Goal: Task Accomplishment & Management: Manage account settings

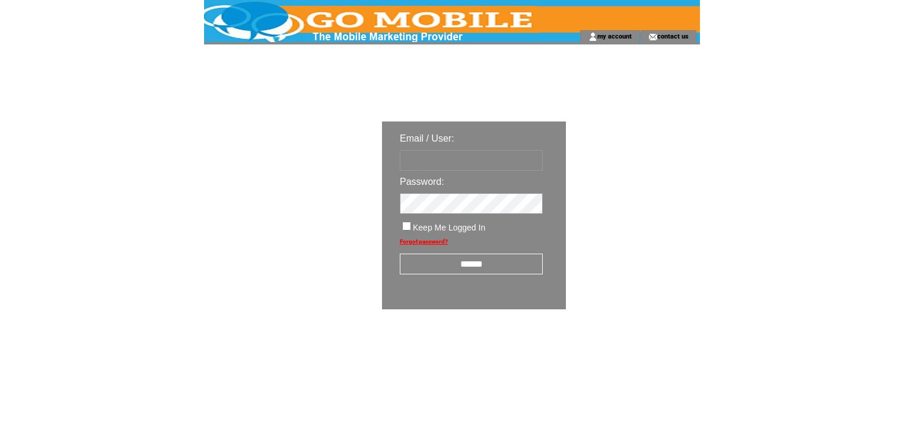
type input "********"
click at [487, 266] on input "******" at bounding box center [471, 264] width 143 height 21
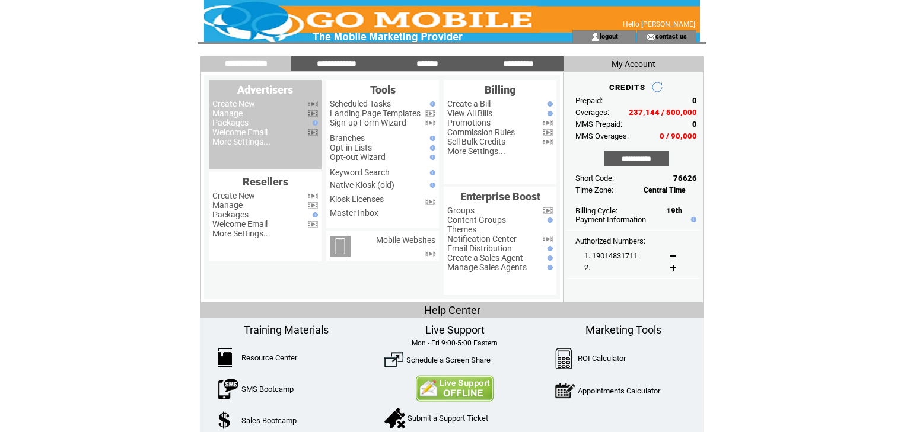
click at [238, 116] on link "Manage" at bounding box center [227, 113] width 30 height 9
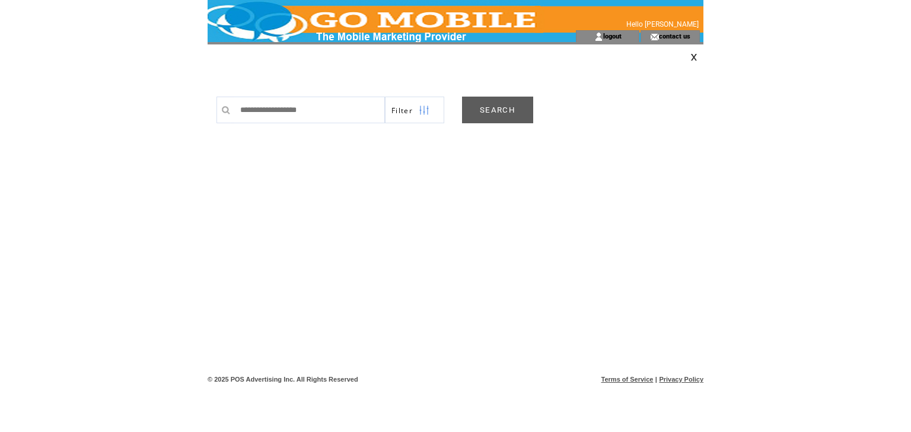
click at [694, 57] on link at bounding box center [693, 57] width 7 height 8
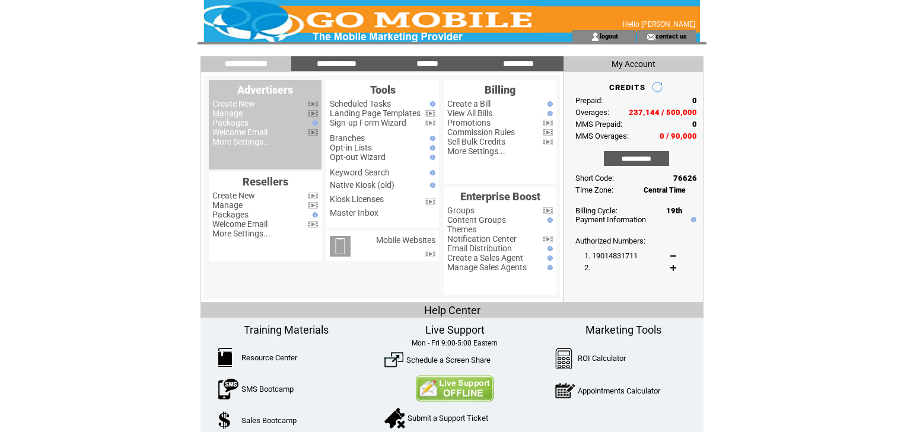
click at [228, 115] on link "Manage" at bounding box center [227, 113] width 30 height 9
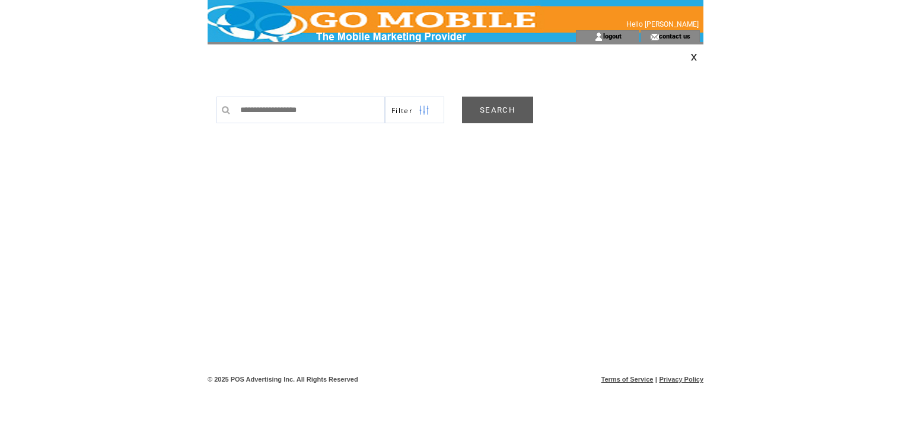
click at [502, 104] on link "SEARCH" at bounding box center [497, 110] width 71 height 27
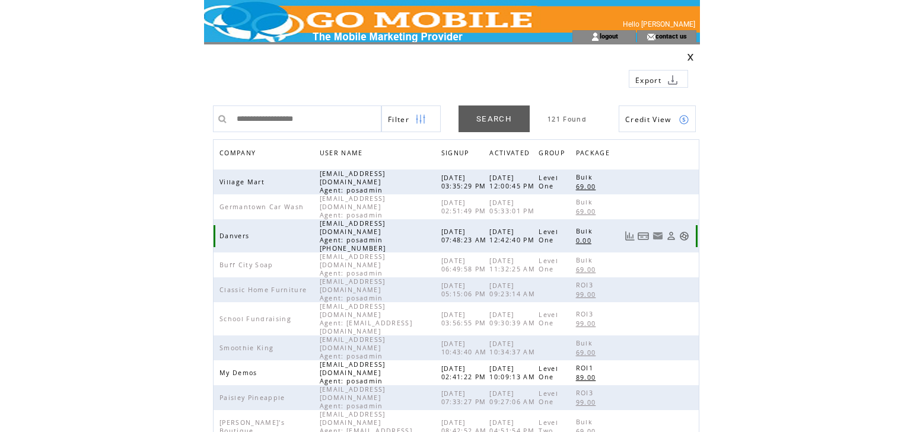
click at [685, 231] on link at bounding box center [684, 236] width 10 height 10
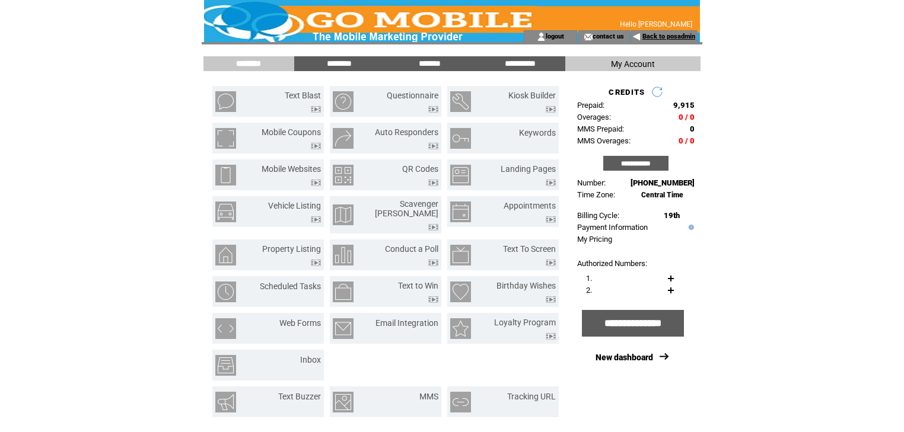
click at [646, 36] on link "Back to posadmin" at bounding box center [668, 37] width 53 height 8
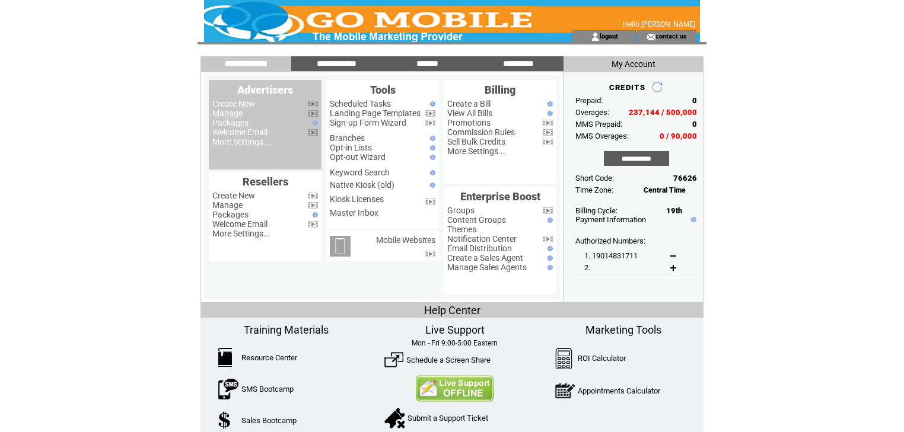
click at [231, 113] on link "Manage" at bounding box center [227, 113] width 30 height 9
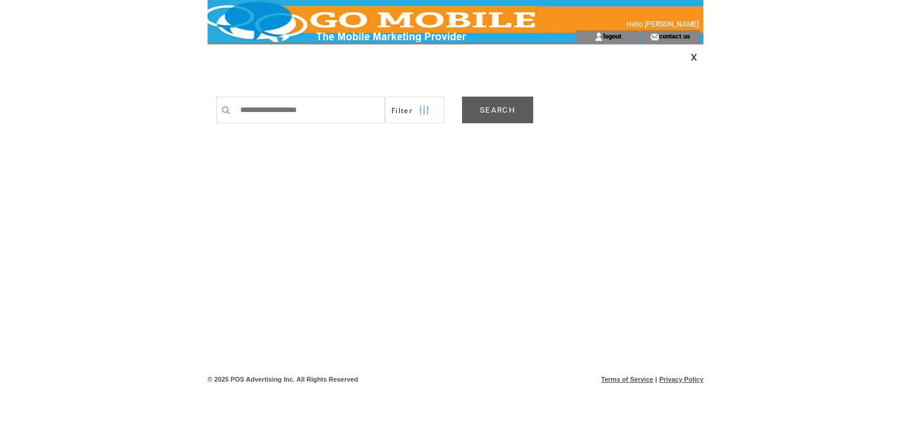
click at [528, 109] on link "SEARCH" at bounding box center [497, 110] width 71 height 27
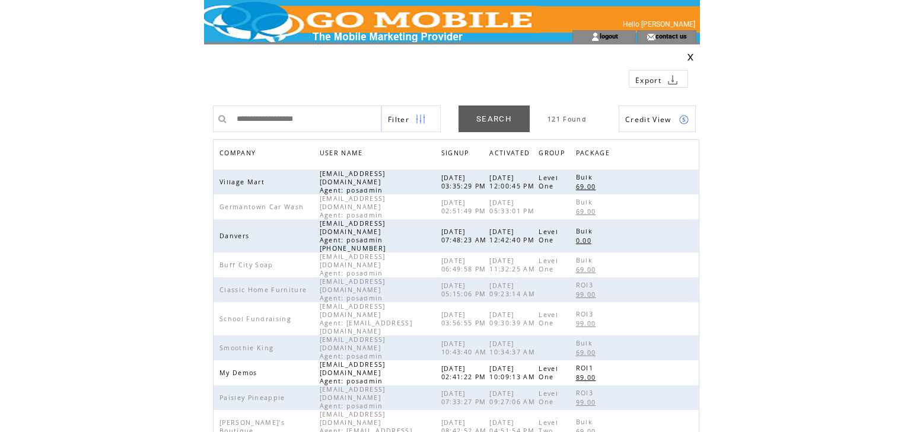
click at [232, 152] on span "COMPANY" at bounding box center [238, 154] width 39 height 17
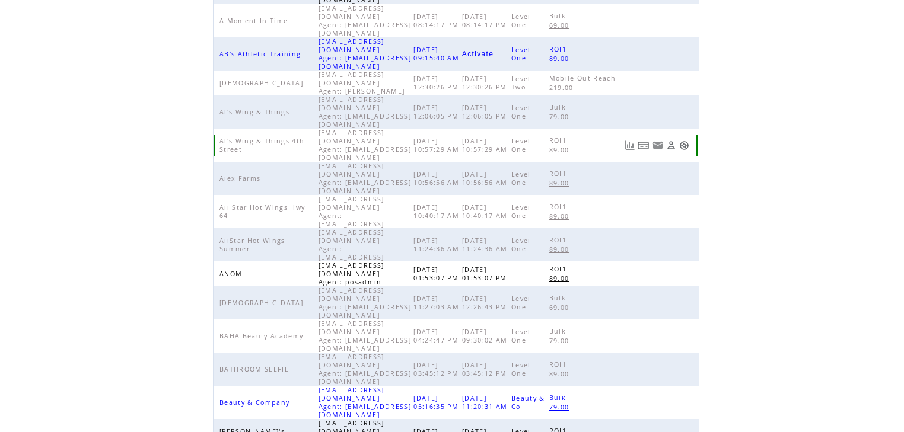
scroll to position [274, 0]
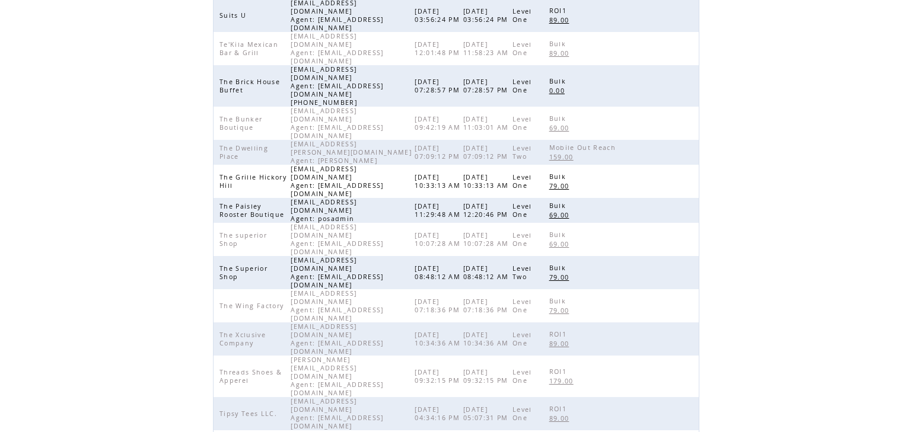
scroll to position [132, 0]
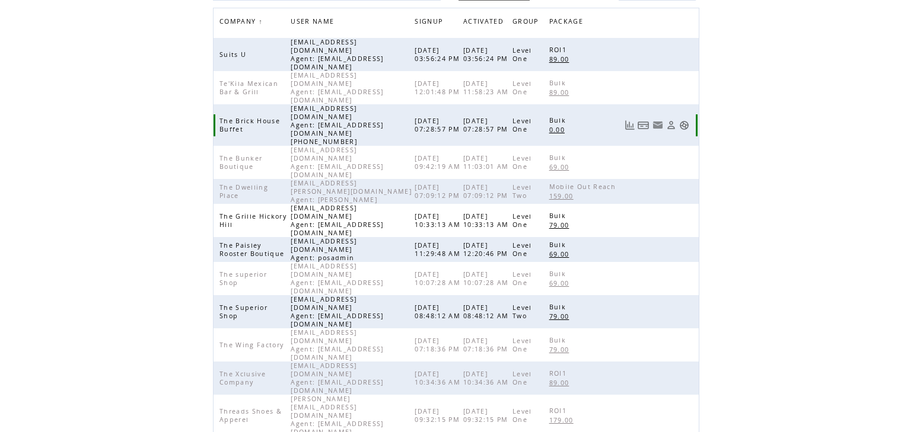
click at [684, 120] on link at bounding box center [684, 125] width 10 height 10
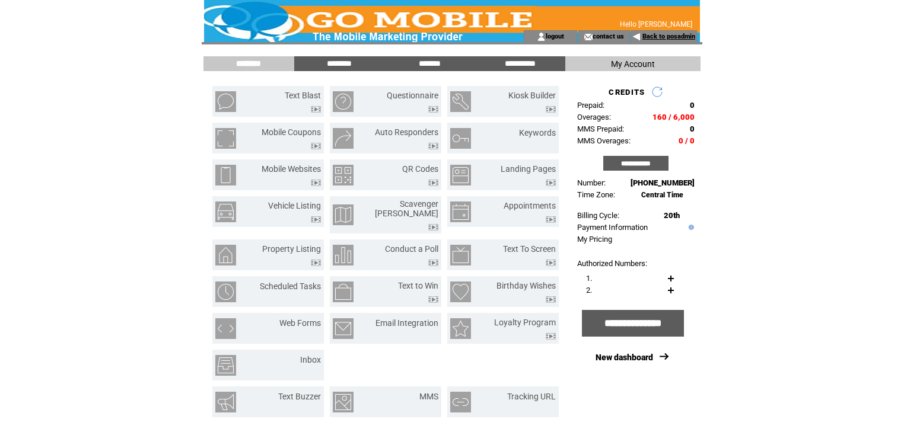
click at [647, 36] on link "Back to posadmin" at bounding box center [668, 37] width 53 height 8
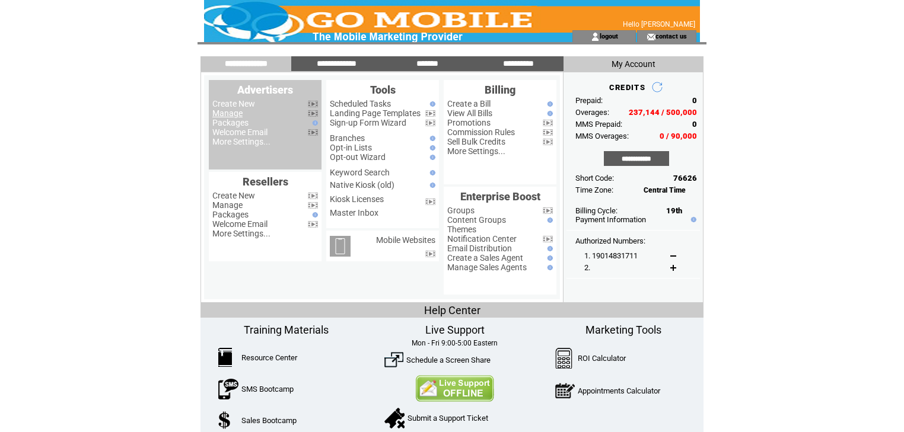
click at [234, 114] on link "Manage" at bounding box center [227, 113] width 30 height 9
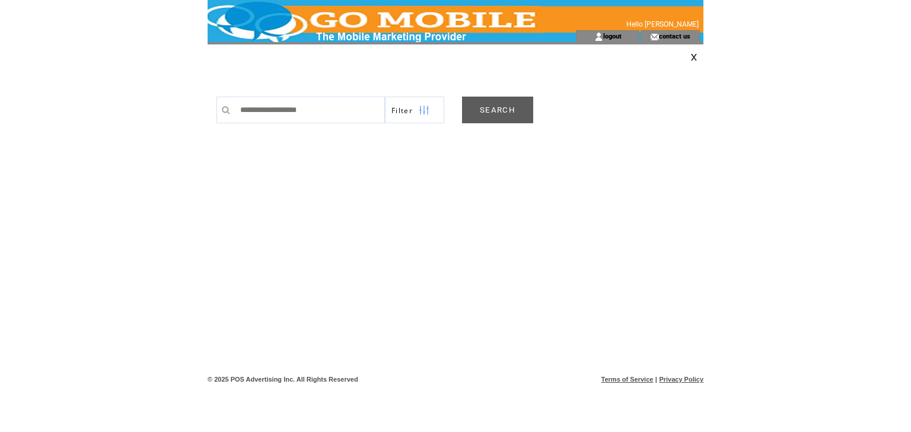
click at [506, 104] on link "SEARCH" at bounding box center [497, 110] width 71 height 27
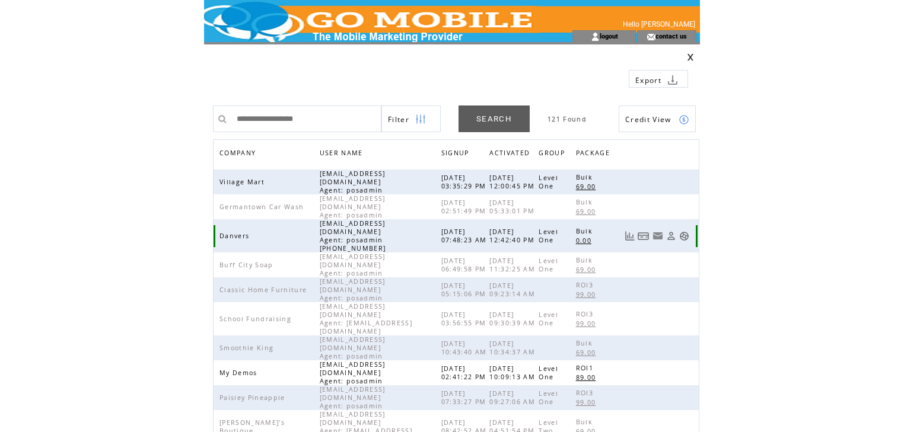
click at [683, 231] on link at bounding box center [684, 236] width 10 height 10
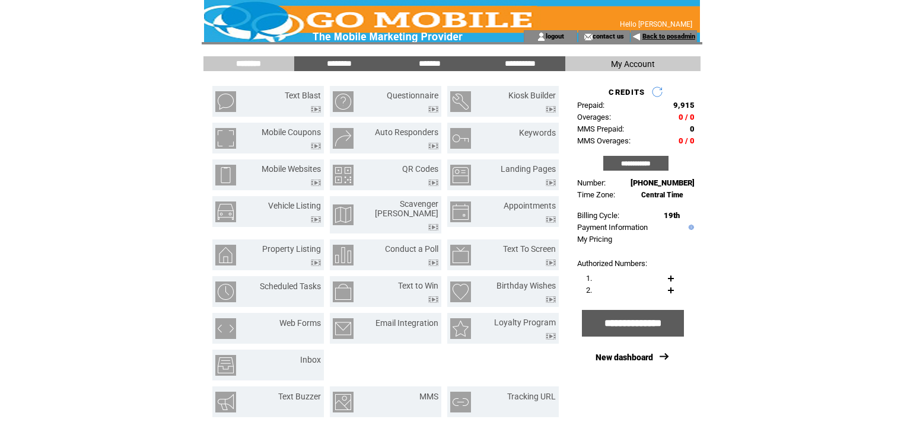
click at [655, 37] on link "Back to posadmin" at bounding box center [668, 37] width 53 height 8
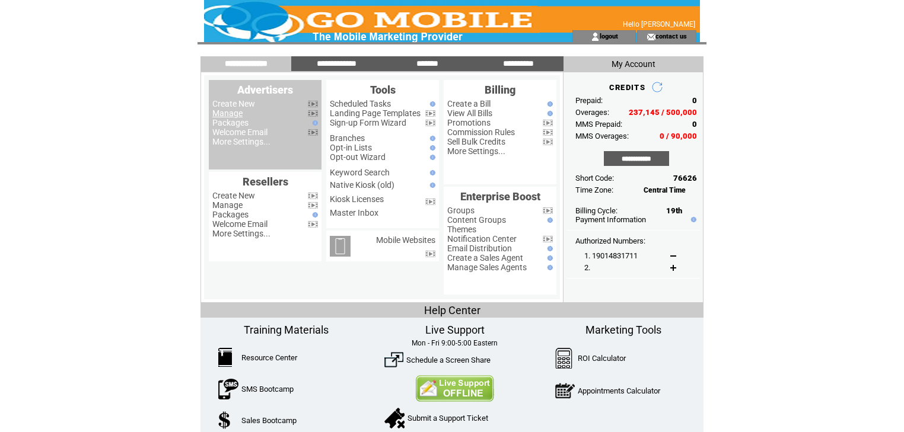
click at [230, 111] on link "Manage" at bounding box center [227, 113] width 30 height 9
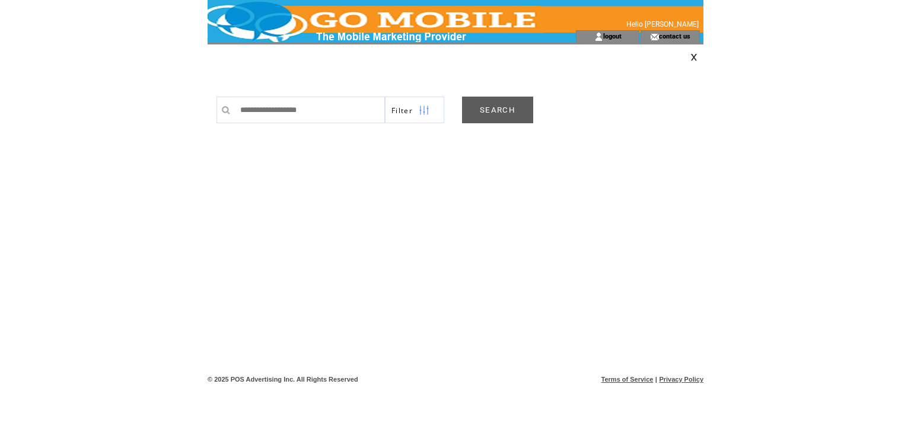
click at [475, 108] on link "SEARCH" at bounding box center [497, 110] width 71 height 27
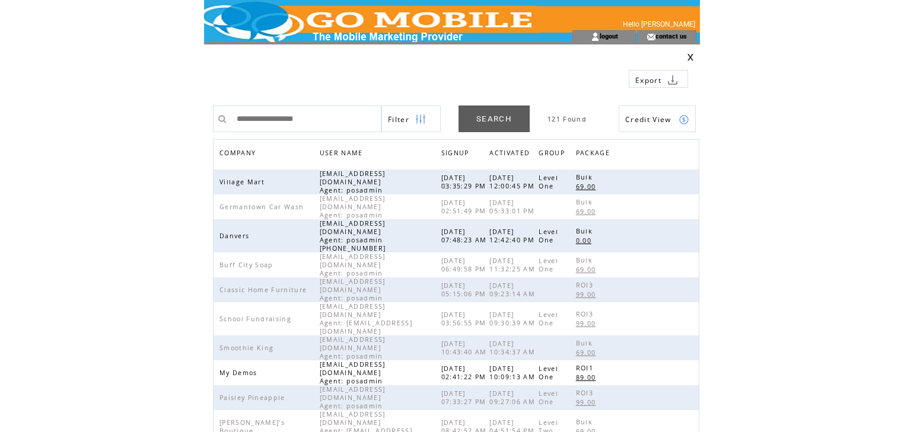
click at [243, 151] on span "COMPANY" at bounding box center [238, 154] width 39 height 17
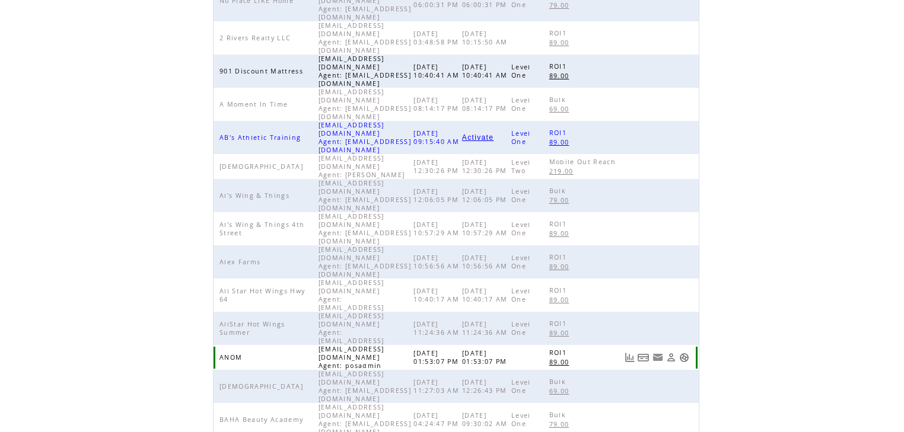
scroll to position [274, 0]
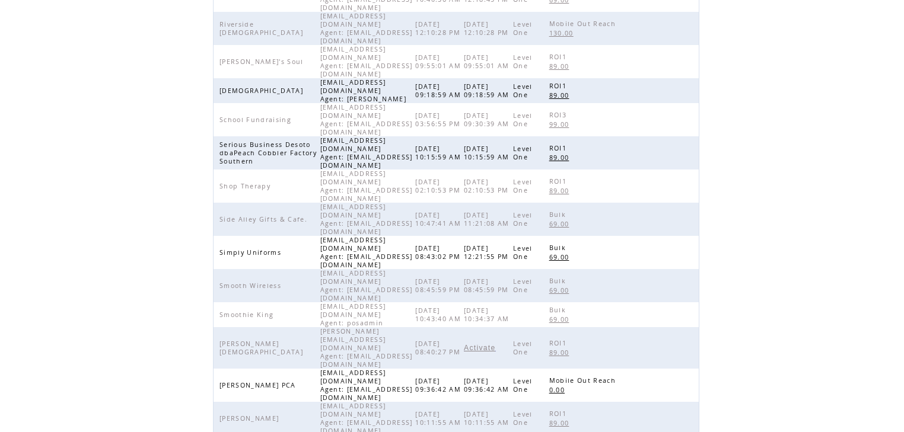
scroll to position [243, 0]
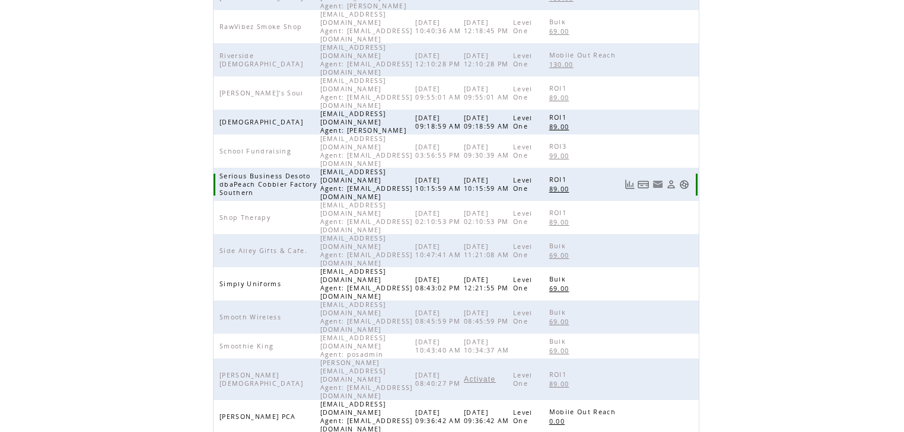
click at [689, 180] on link at bounding box center [684, 185] width 10 height 10
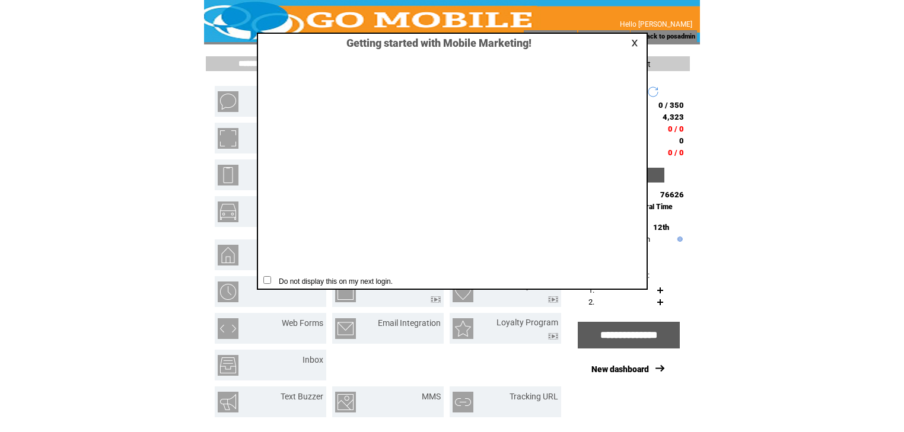
click at [637, 45] on link at bounding box center [636, 43] width 11 height 8
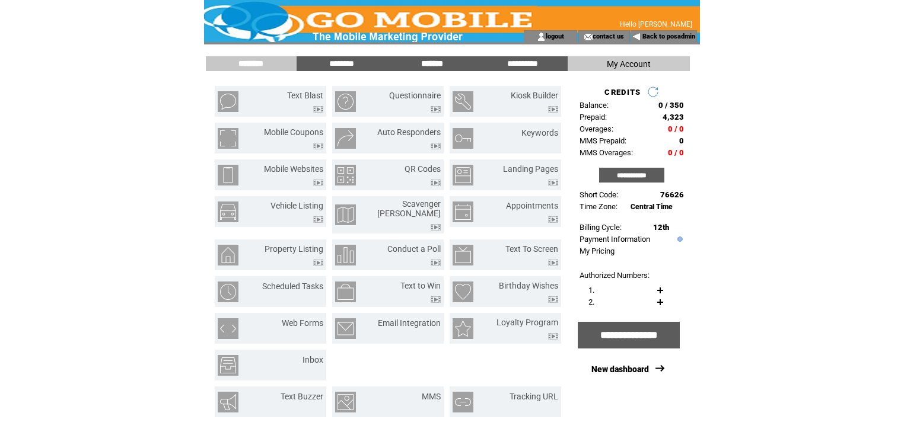
click at [439, 62] on input "*******" at bounding box center [431, 64] width 89 height 10
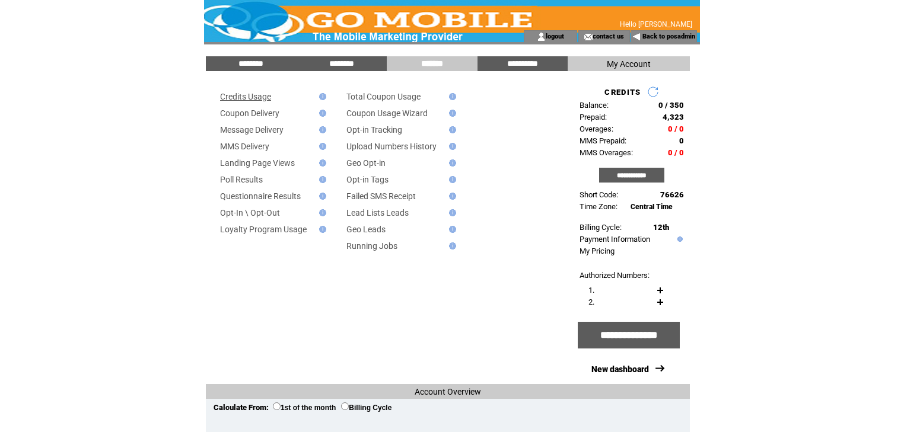
click at [257, 97] on link "Credits Usage" at bounding box center [245, 96] width 51 height 9
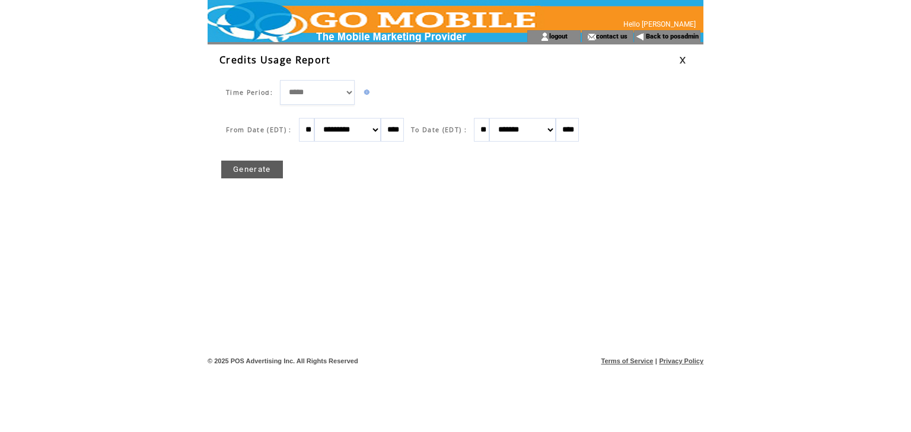
click at [381, 126] on select "******* ******** ***** ***** *** **** **** ****** ********* ******* ******** **…" at bounding box center [347, 130] width 66 height 24
select select "**"
click at [320, 118] on select "******* ******** ***** ***** *** **** **** ****** ********* ******* ******** **…" at bounding box center [347, 130] width 66 height 24
click at [249, 164] on link "Generate" at bounding box center [252, 170] width 62 height 18
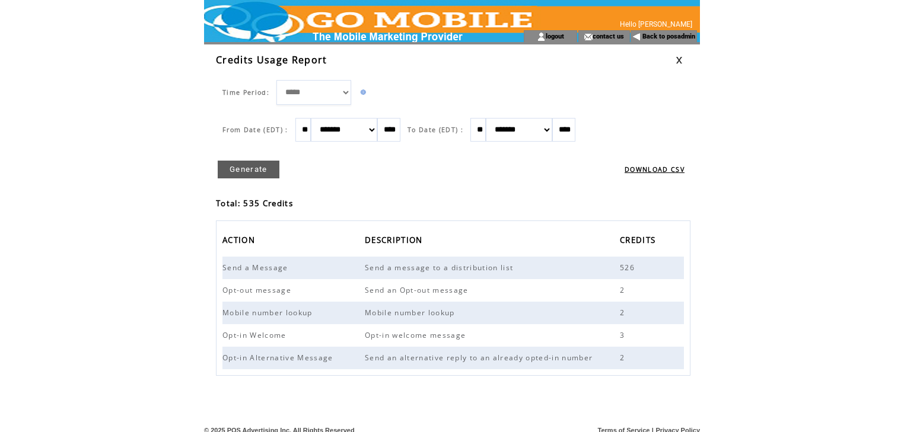
click at [678, 60] on link at bounding box center [678, 60] width 7 height 8
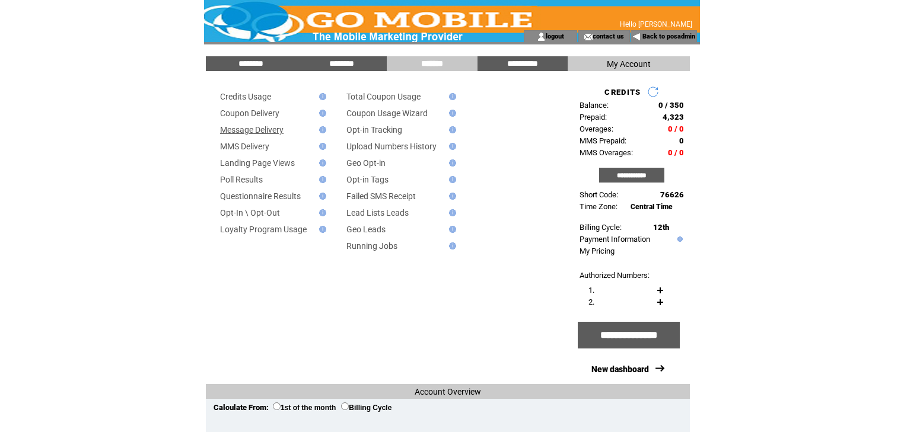
click at [269, 130] on link "Message Delivery" at bounding box center [251, 129] width 63 height 9
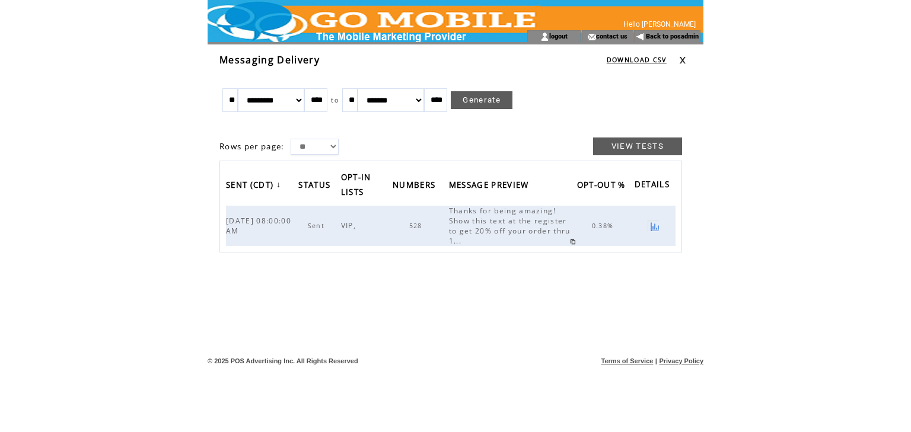
click at [683, 61] on link at bounding box center [682, 60] width 7 height 8
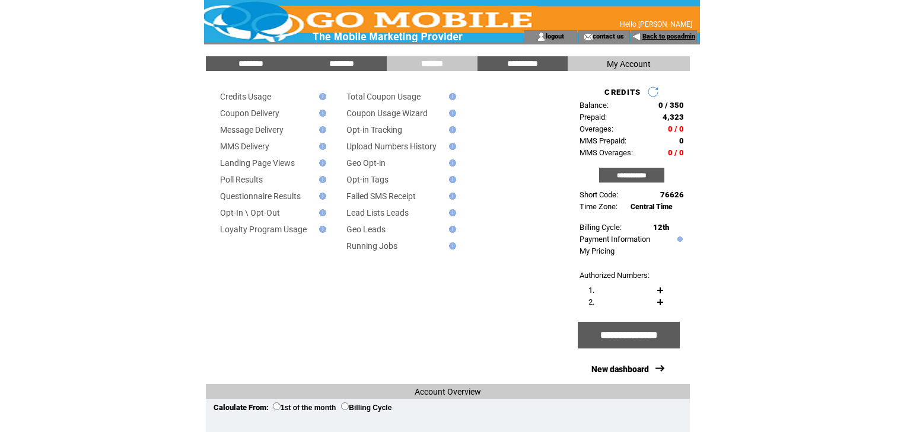
click at [649, 35] on link "Back to posadmin" at bounding box center [668, 37] width 53 height 8
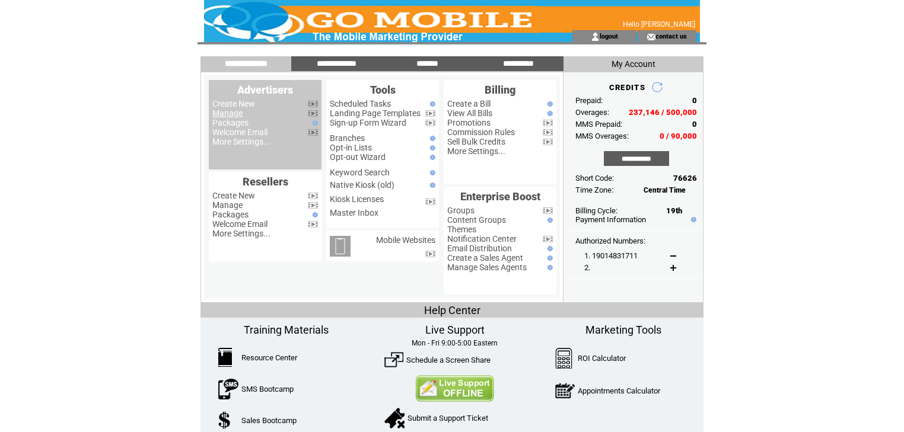
click at [235, 114] on link "Manage" at bounding box center [227, 113] width 30 height 9
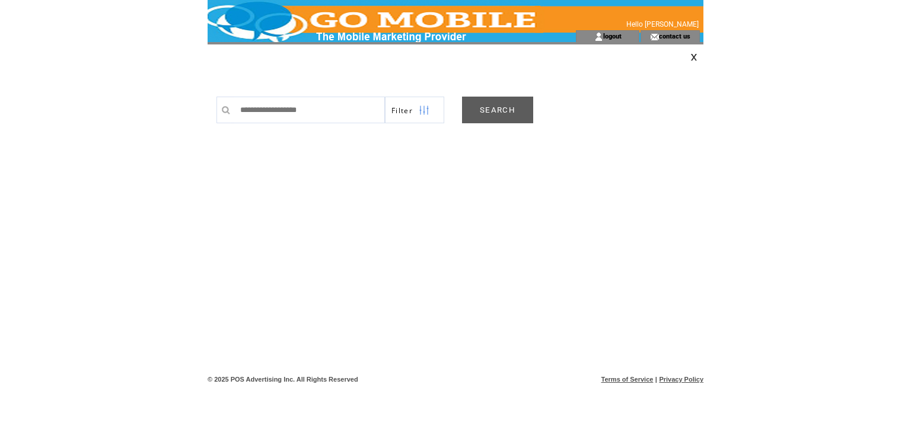
click at [485, 105] on link "SEARCH" at bounding box center [497, 110] width 71 height 27
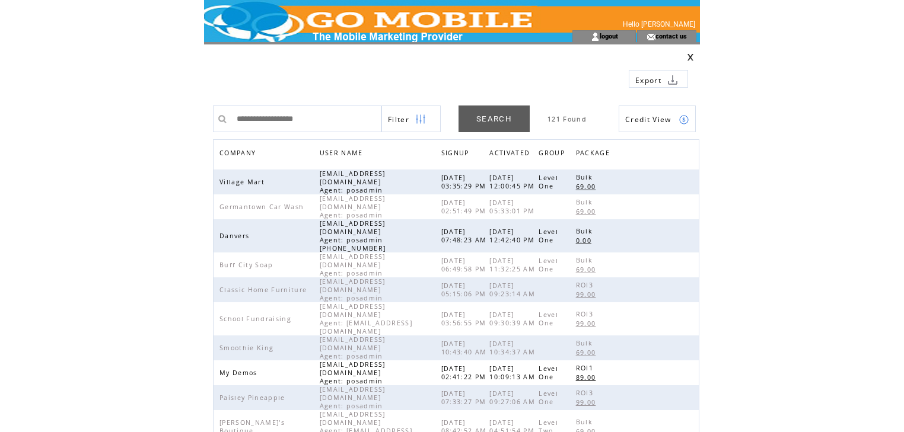
click at [233, 151] on span "COMPANY" at bounding box center [238, 154] width 39 height 17
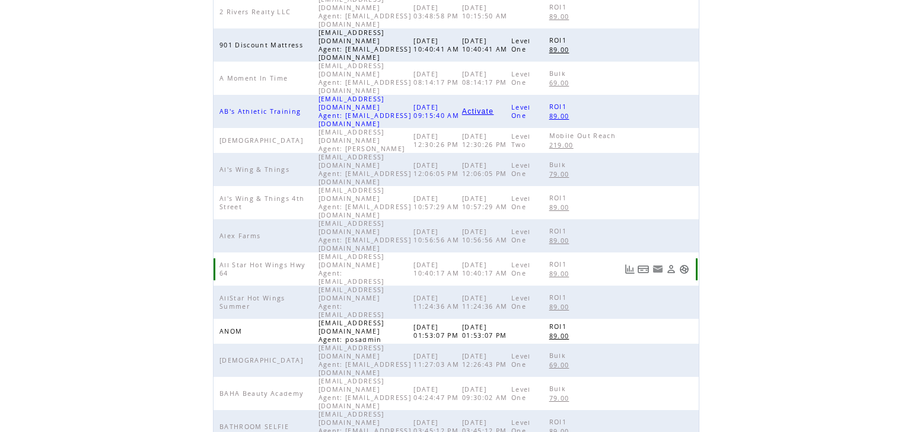
scroll to position [237, 0]
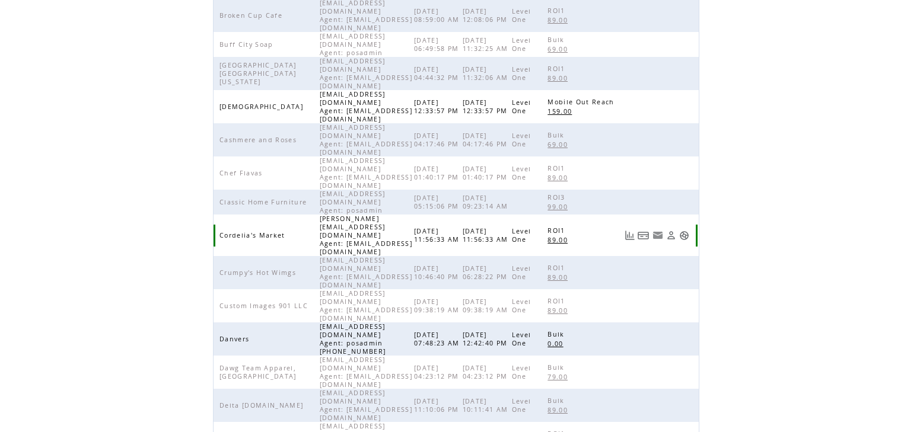
click at [689, 231] on link at bounding box center [684, 236] width 10 height 10
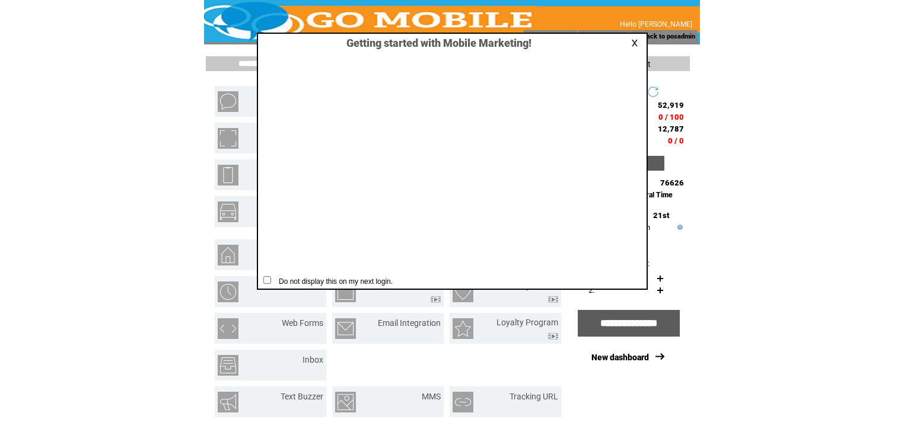
click at [636, 40] on link at bounding box center [636, 43] width 11 height 8
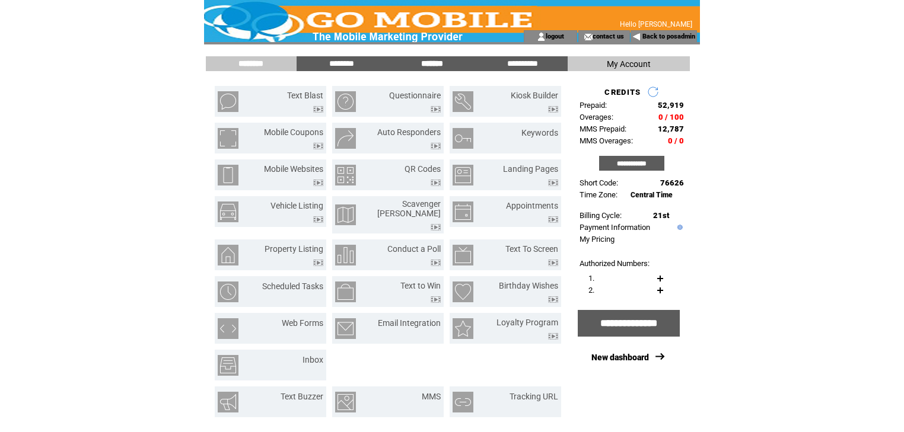
click at [422, 60] on input "*******" at bounding box center [431, 64] width 89 height 10
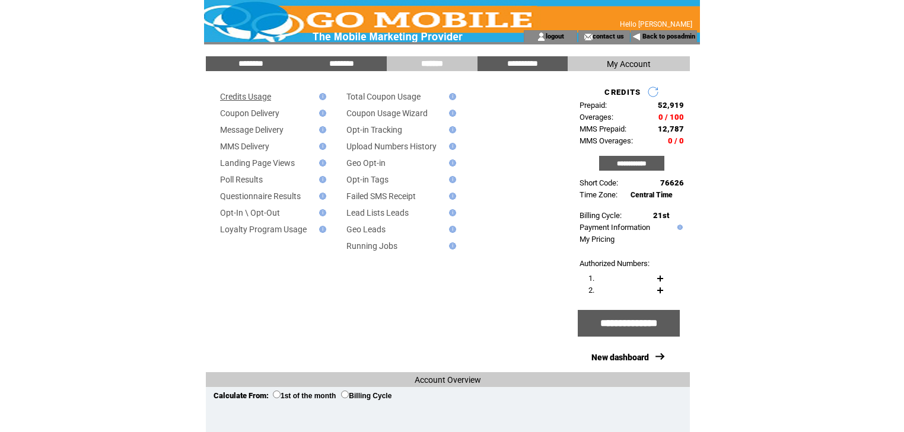
click at [261, 99] on link "Credits Usage" at bounding box center [245, 96] width 51 height 9
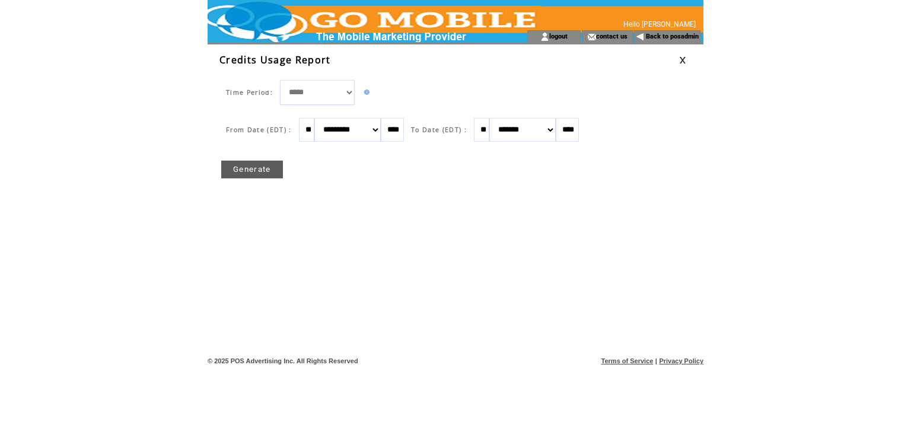
click at [381, 131] on select "******* ******** ***** ***** *** **** **** ****** ********* ******* ******** **…" at bounding box center [347, 130] width 66 height 24
select select "**"
click at [320, 118] on select "******* ******** ***** ***** *** **** **** ****** ********* ******* ******** **…" at bounding box center [347, 130] width 66 height 24
click at [246, 168] on link "Generate" at bounding box center [252, 170] width 62 height 18
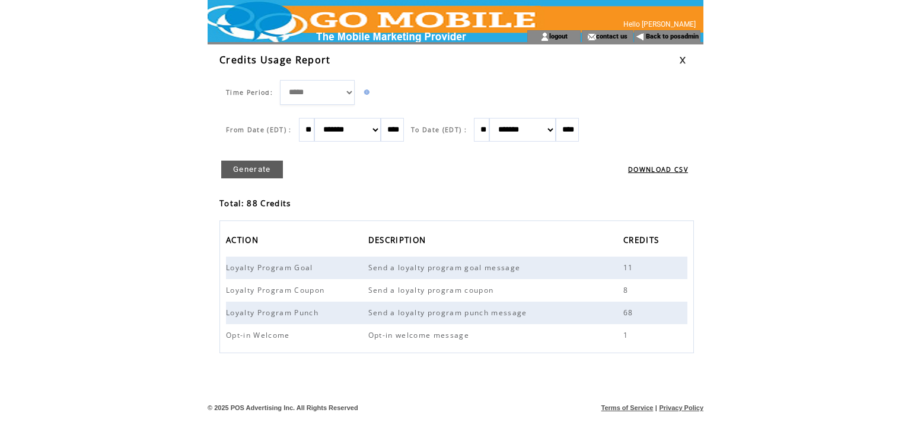
click at [684, 59] on link at bounding box center [682, 60] width 7 height 8
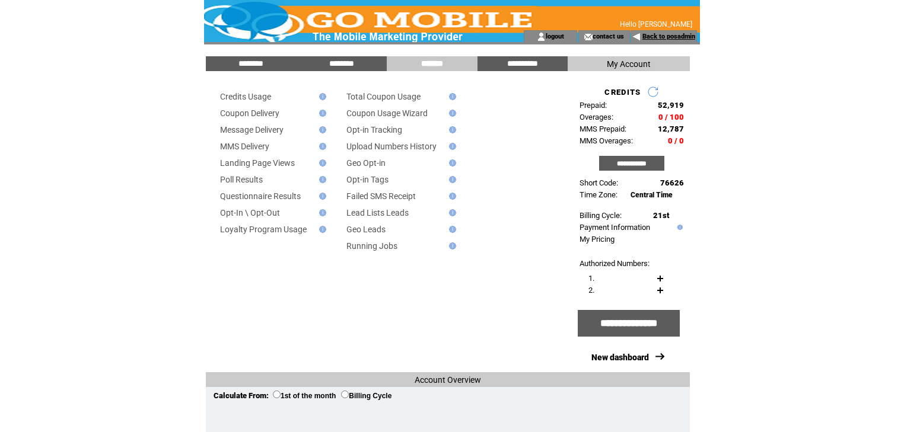
click at [655, 33] on link "Back to posadmin" at bounding box center [668, 37] width 53 height 8
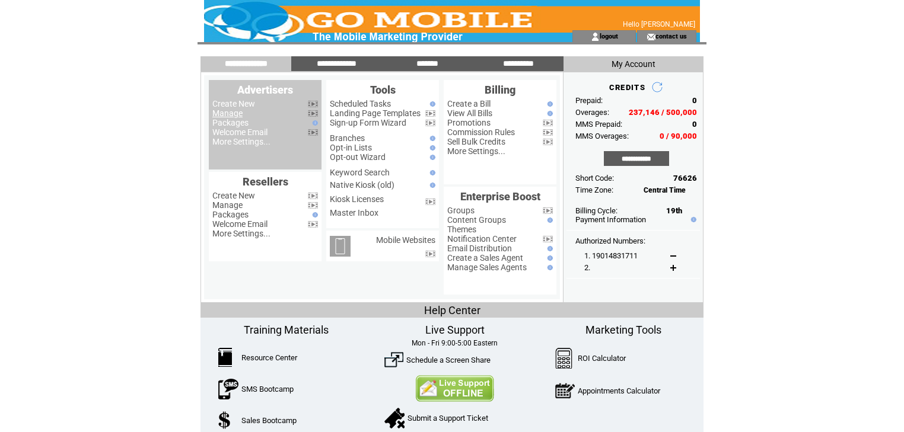
click at [236, 116] on link "Manage" at bounding box center [227, 113] width 30 height 9
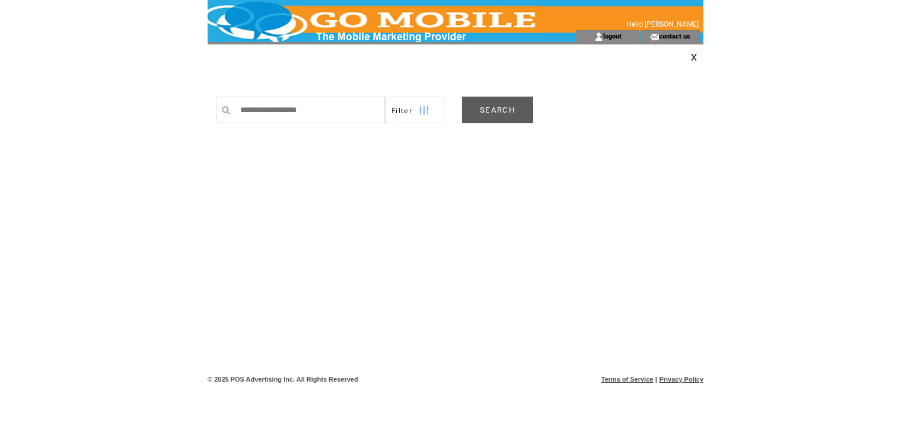
click at [499, 114] on link "SEARCH" at bounding box center [497, 110] width 71 height 27
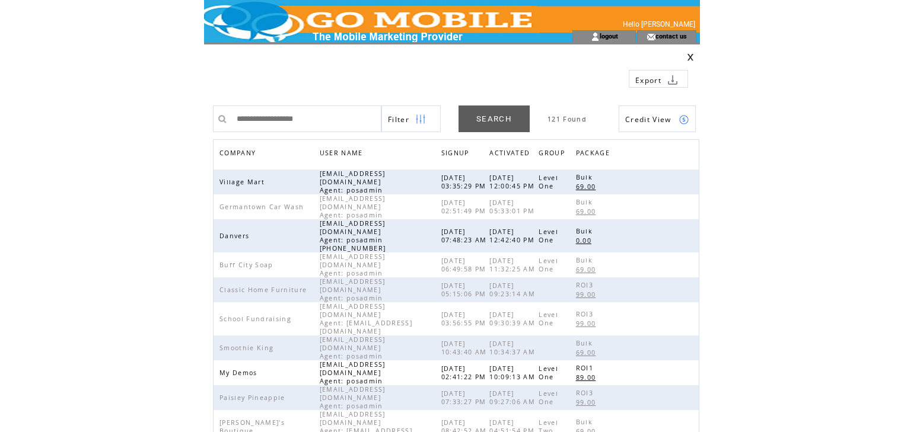
click at [243, 149] on span "COMPANY" at bounding box center [238, 154] width 39 height 17
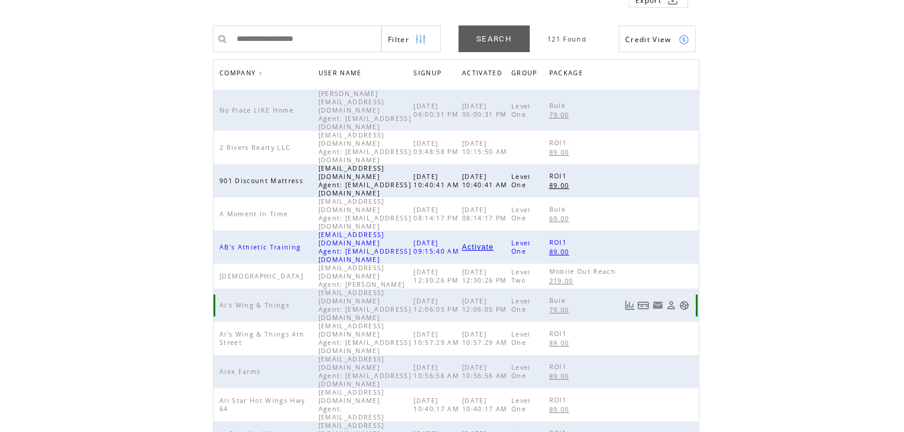
scroll to position [142, 0]
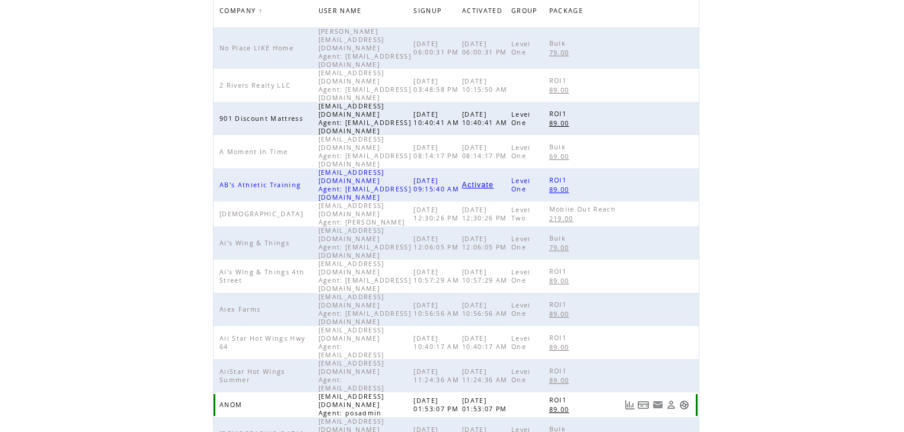
click at [683, 400] on link at bounding box center [684, 405] width 10 height 10
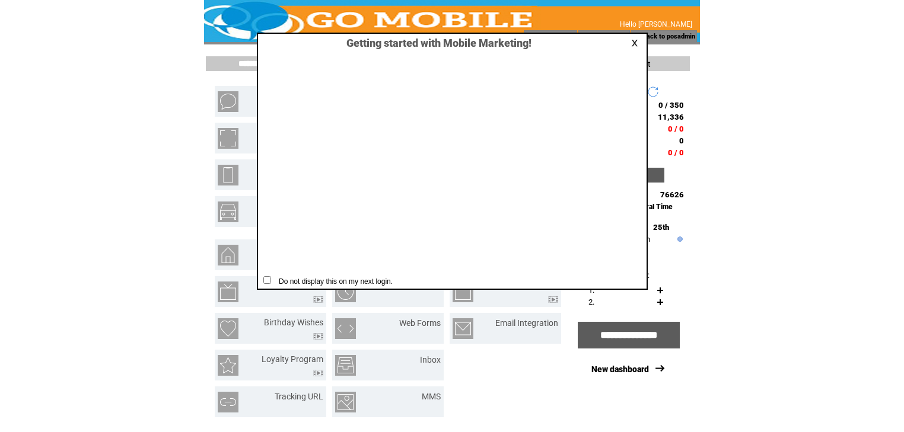
click at [636, 47] on td at bounding box center [636, 43] width 12 height 9
click at [633, 41] on link at bounding box center [636, 43] width 11 height 8
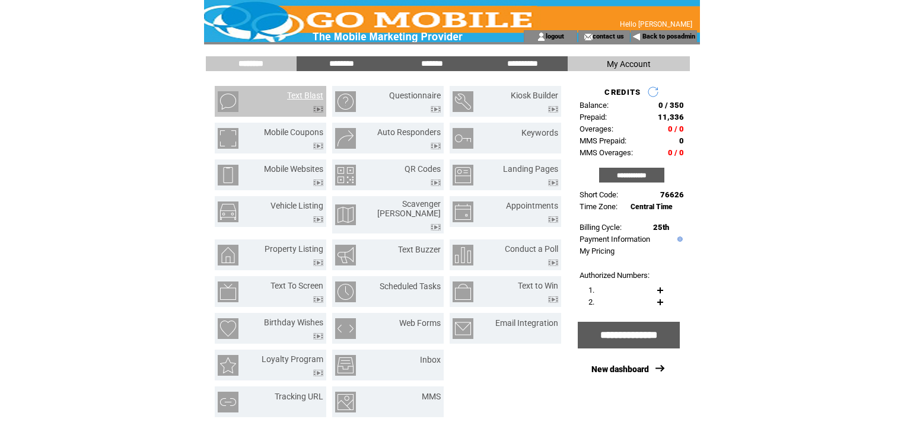
click at [313, 95] on link "Text Blast" at bounding box center [305, 95] width 36 height 9
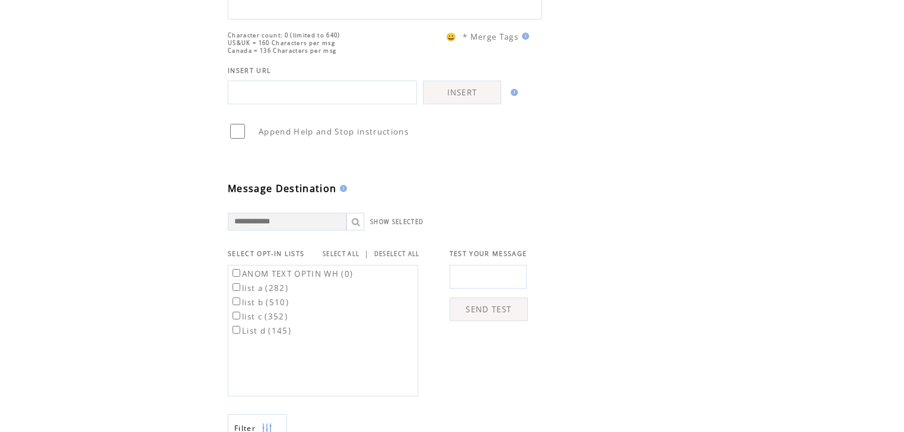
scroll to position [190, 0]
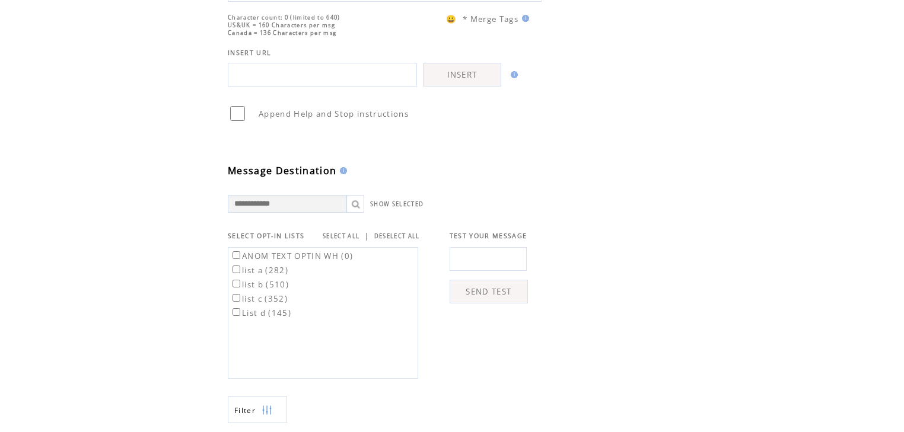
click at [349, 240] on link "SELECT ALL" at bounding box center [341, 236] width 37 height 8
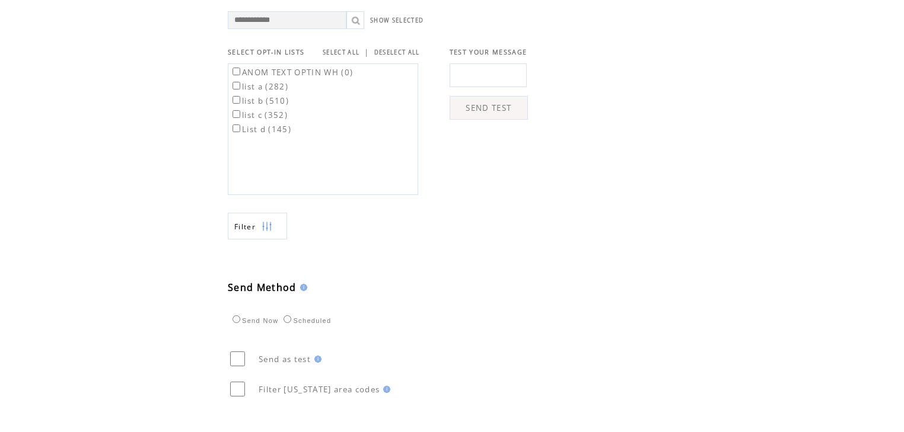
scroll to position [379, 0]
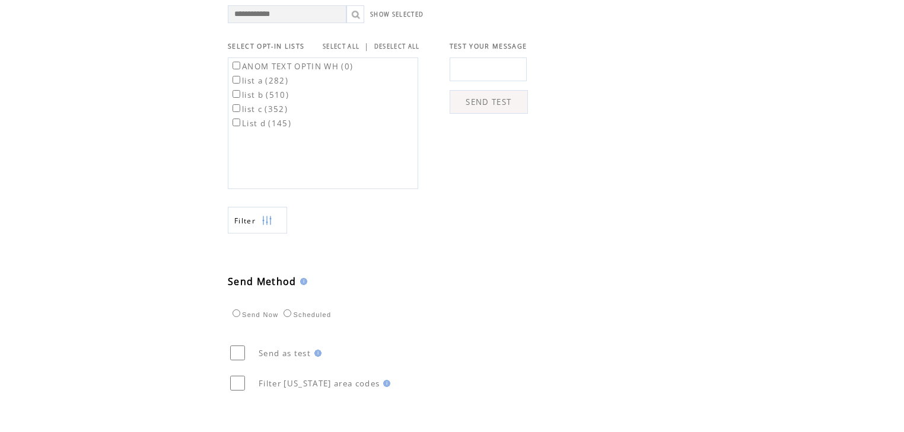
click at [275, 234] on link "Filter" at bounding box center [257, 220] width 59 height 27
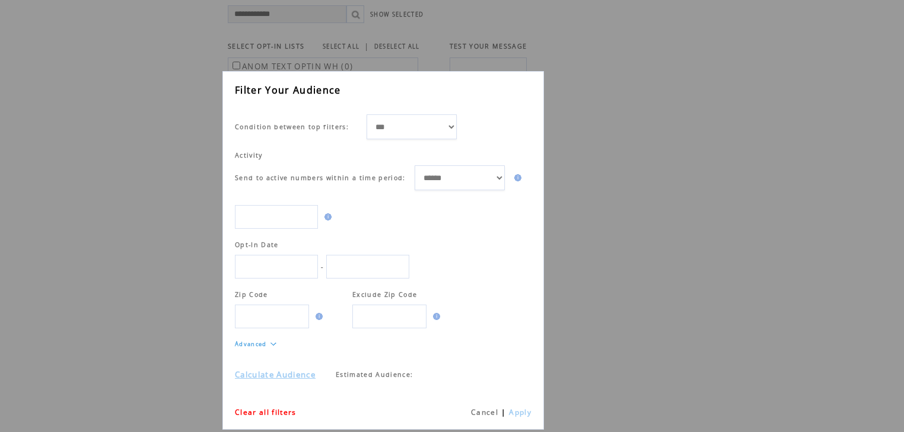
scroll to position [0, 0]
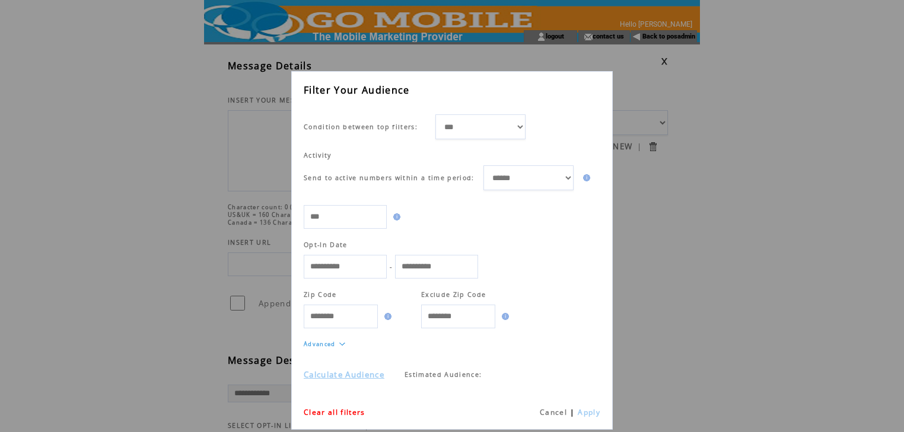
click at [361, 372] on link "Calculate Audience" at bounding box center [344, 374] width 81 height 11
click at [550, 409] on link "Cancel" at bounding box center [553, 412] width 27 height 10
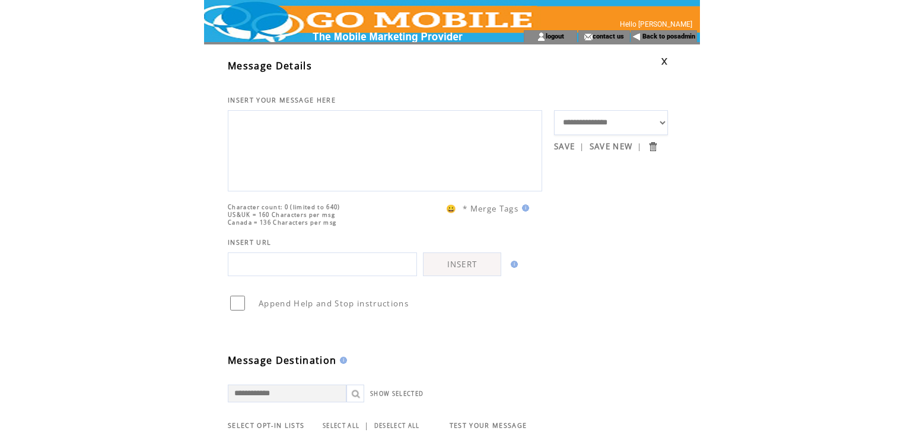
click at [662, 59] on link at bounding box center [664, 62] width 7 height 8
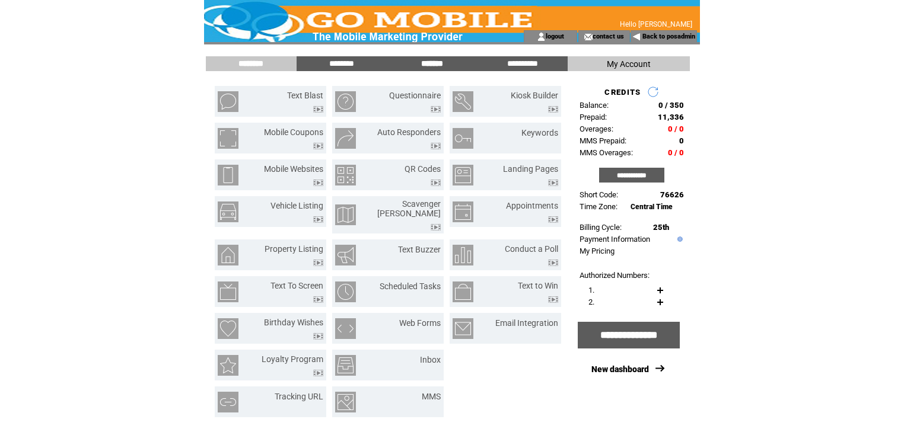
click at [422, 65] on input "*******" at bounding box center [431, 64] width 89 height 10
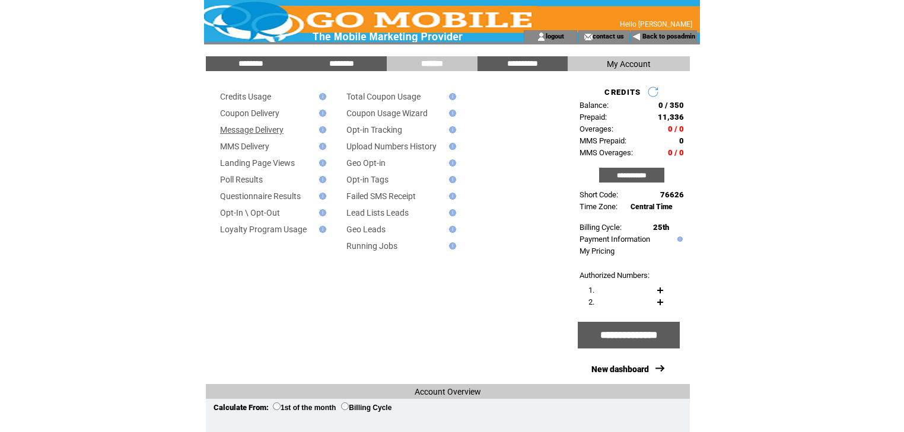
click at [283, 133] on link "Message Delivery" at bounding box center [251, 129] width 63 height 9
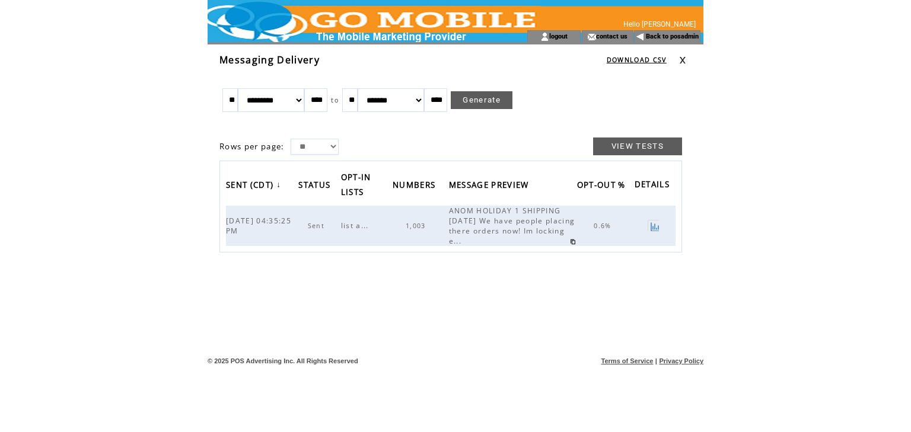
click at [684, 60] on link at bounding box center [682, 60] width 7 height 8
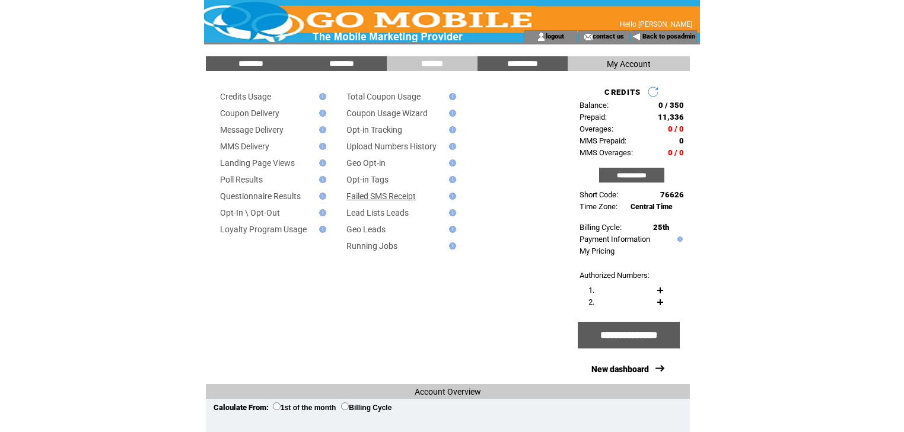
click at [376, 200] on link "Failed SMS Receipt" at bounding box center [380, 196] width 69 height 9
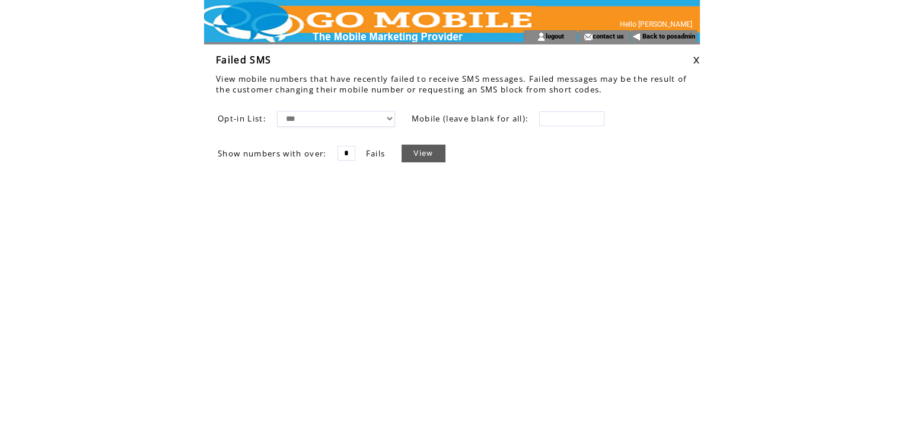
click at [428, 149] on link "View" at bounding box center [422, 154] width 43 height 18
click at [696, 60] on link at bounding box center [696, 60] width 7 height 8
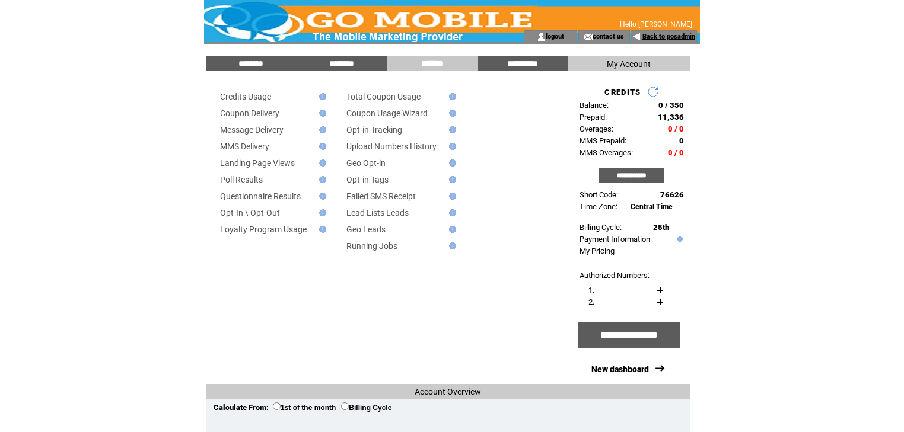
click at [666, 36] on link "Back to posadmin" at bounding box center [668, 37] width 53 height 8
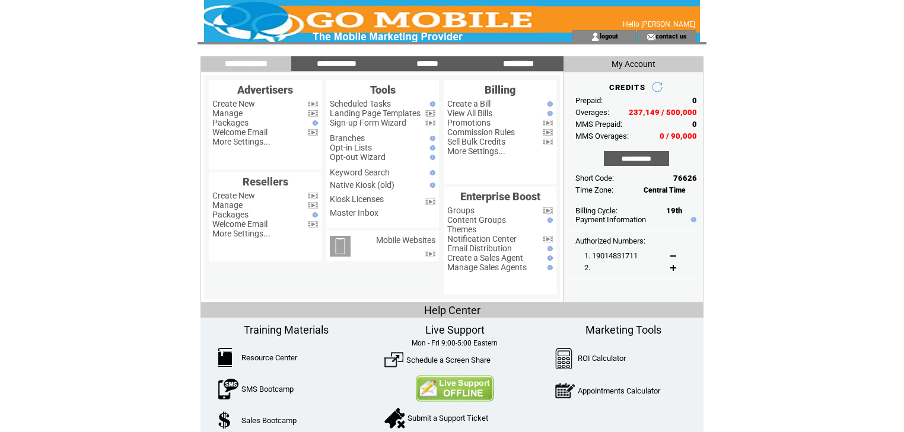
click at [504, 63] on input "**********" at bounding box center [518, 64] width 89 height 10
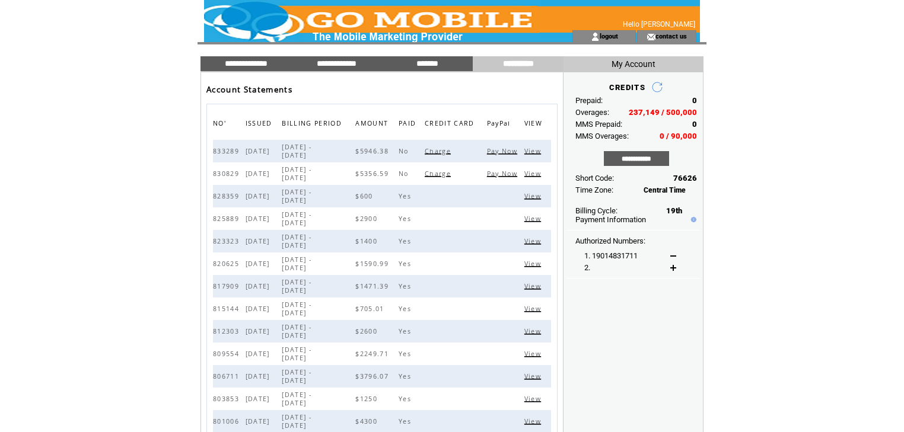
click at [531, 174] on span "View" at bounding box center [534, 174] width 20 height 8
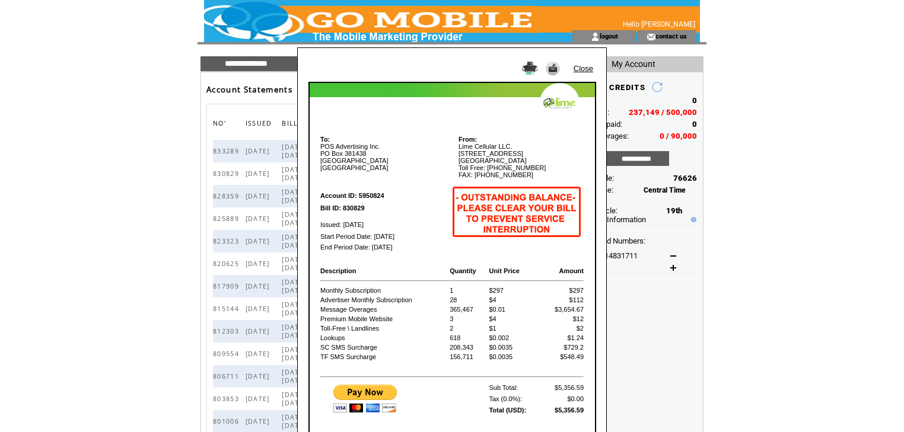
click at [588, 69] on link "Close" at bounding box center [583, 68] width 20 height 9
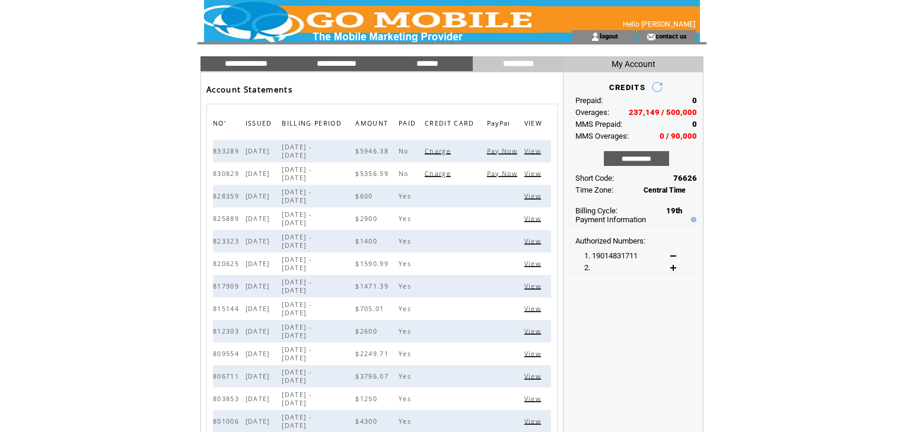
click at [539, 151] on span "View" at bounding box center [534, 151] width 20 height 8
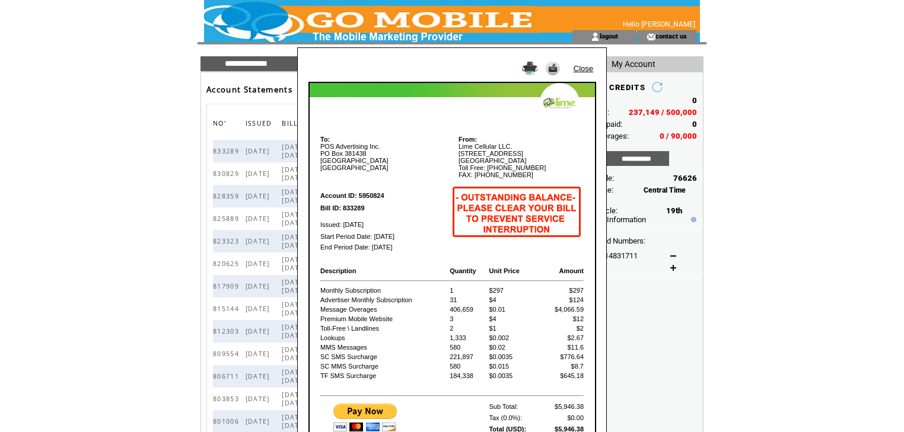
click at [583, 69] on link "Close" at bounding box center [583, 68] width 20 height 9
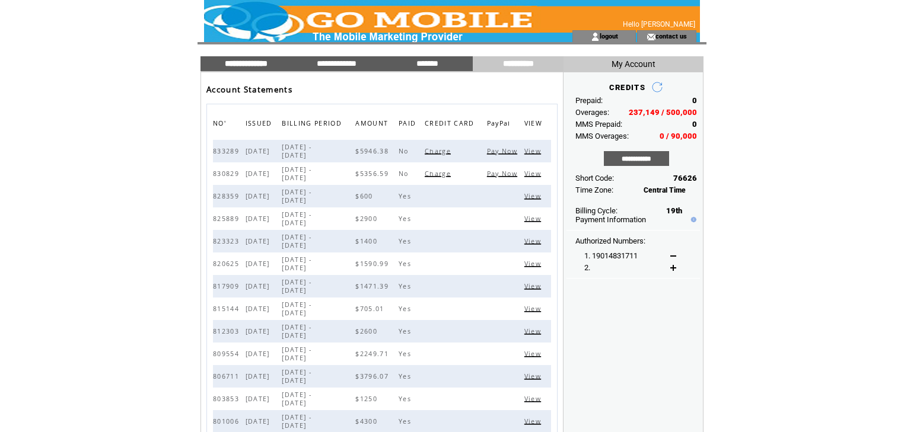
click at [257, 59] on input "**********" at bounding box center [246, 64] width 89 height 10
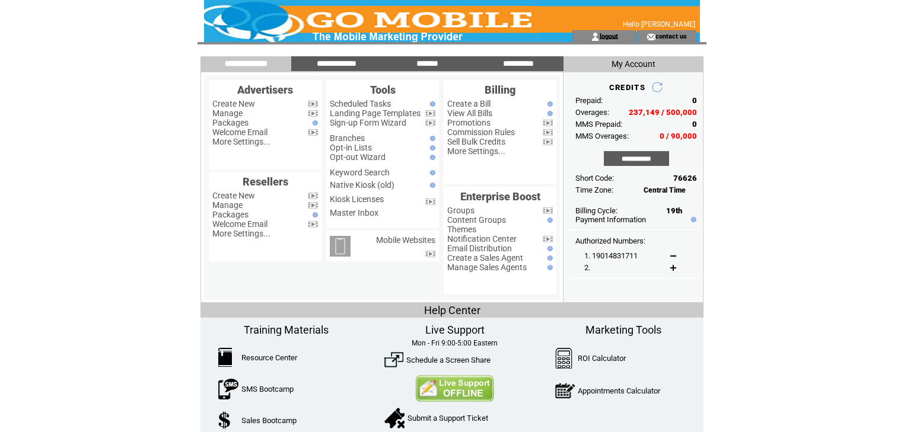
click at [610, 35] on link "logout" at bounding box center [608, 36] width 18 height 8
